Goal: Information Seeking & Learning: Learn about a topic

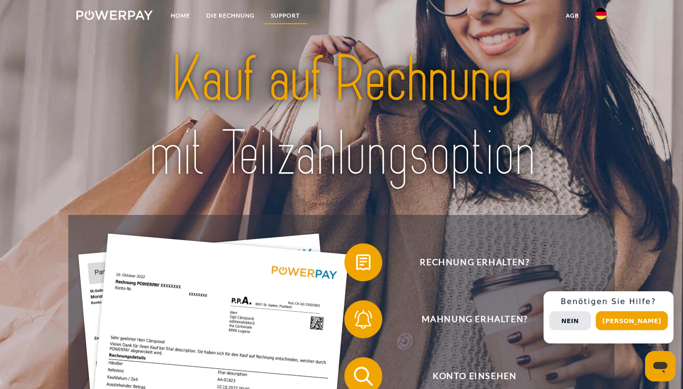
click at [300, 14] on link "SUPPORT" at bounding box center [285, 15] width 45 height 17
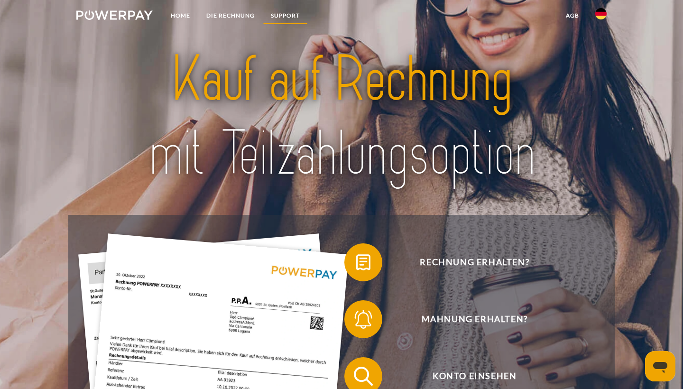
scroll to position [1611, 0]
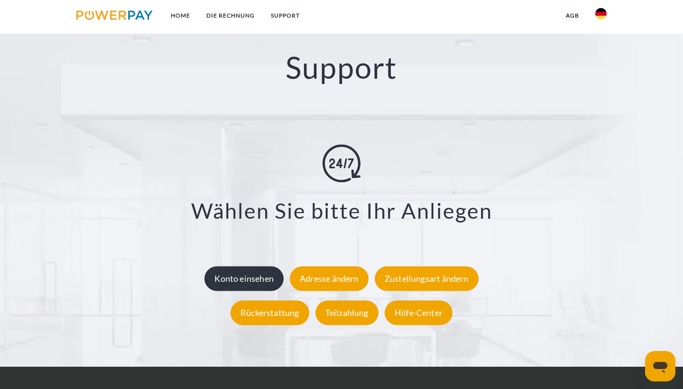
click at [224, 285] on div "Konto einsehen" at bounding box center [243, 279] width 79 height 25
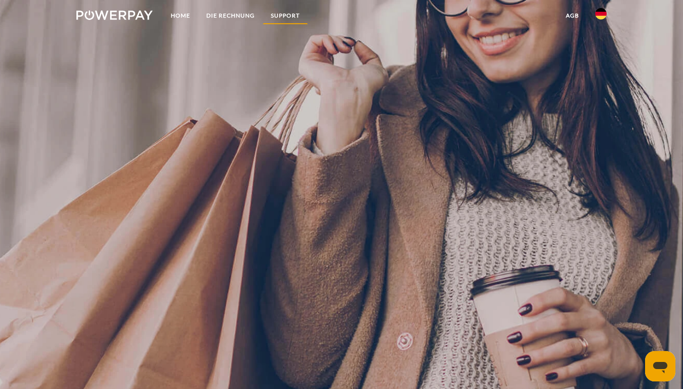
click at [297, 18] on link "SUPPORT" at bounding box center [285, 15] width 45 height 17
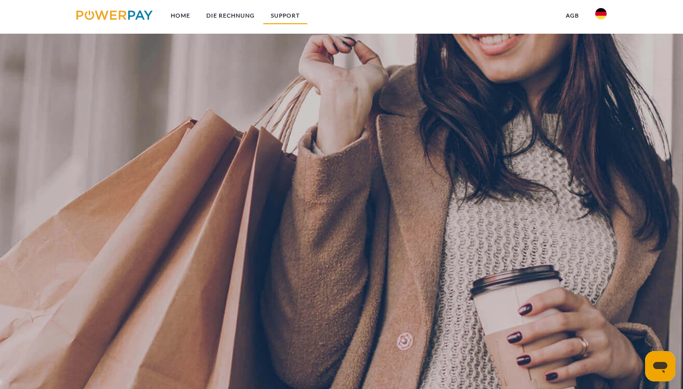
scroll to position [1611, 0]
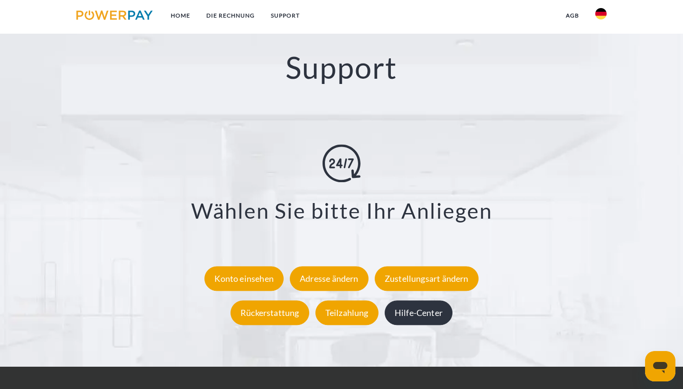
click at [418, 316] on div "Hilfe-Center" at bounding box center [419, 313] width 68 height 25
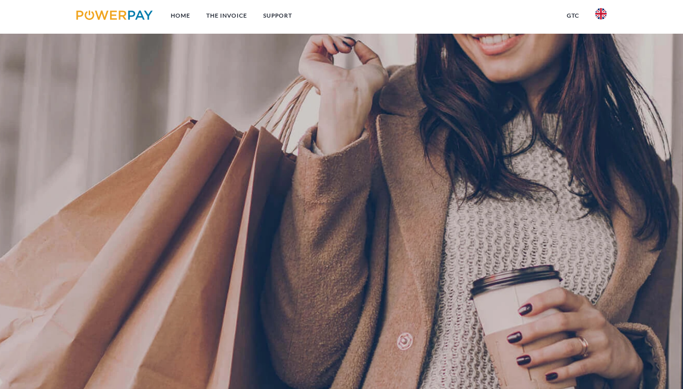
click at [284, 17] on link "Support" at bounding box center [277, 15] width 45 height 17
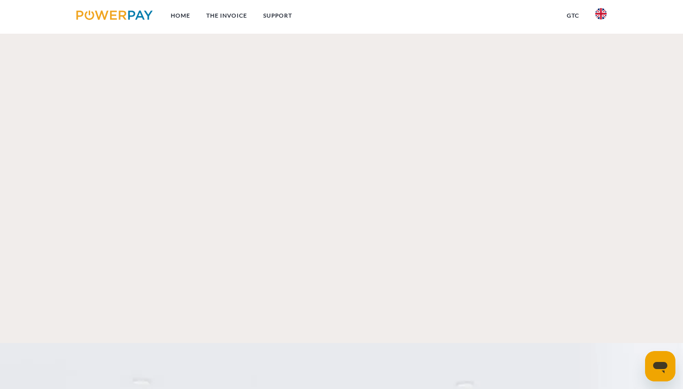
click at [602, 18] on img at bounding box center [600, 13] width 11 height 11
click at [602, 44] on img at bounding box center [600, 44] width 11 height 11
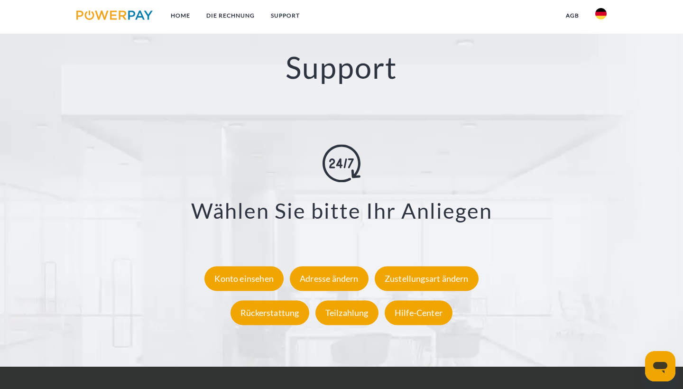
click at [318, 86] on h2 "Support" at bounding box center [341, 67] width 615 height 37
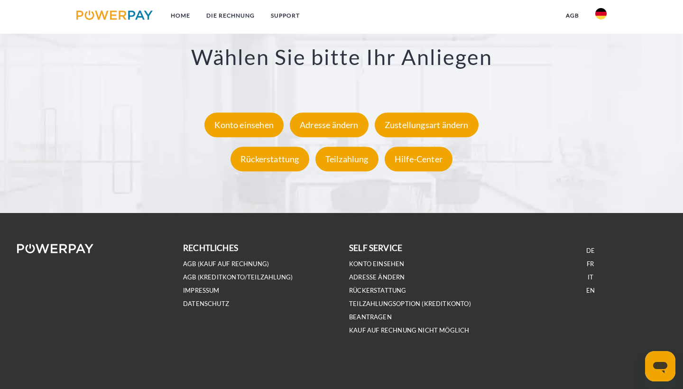
scroll to position [1631, 0]
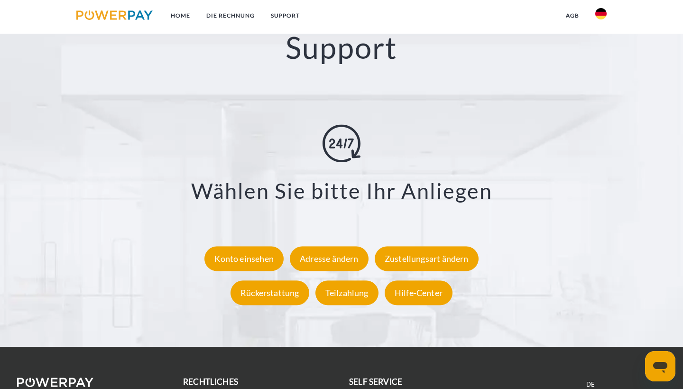
click at [348, 163] on img at bounding box center [342, 144] width 38 height 38
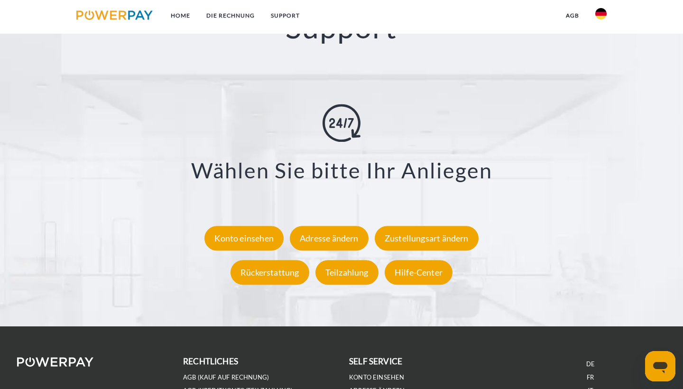
scroll to position [1651, 0]
click at [414, 278] on div "Hilfe-Center" at bounding box center [419, 272] width 68 height 25
